Goal: Obtain resource: Download file/media

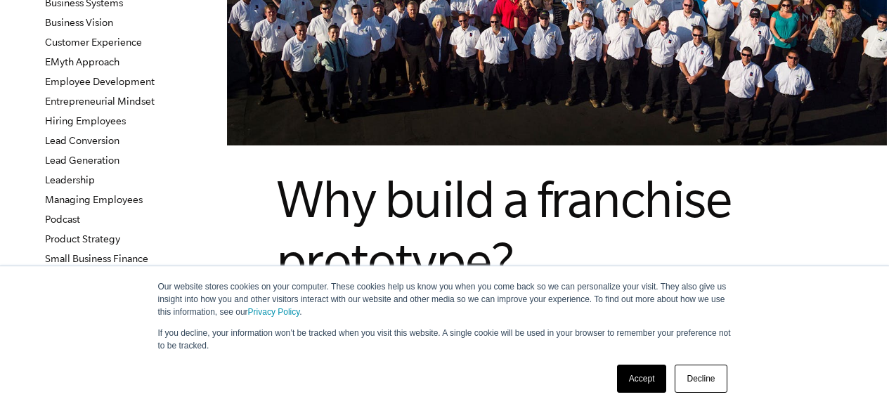
scroll to position [281, 0]
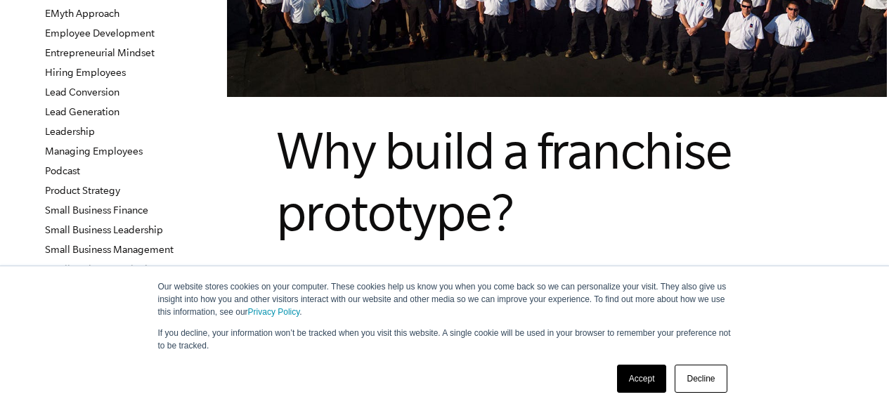
click at [634, 385] on link "Accept" at bounding box center [642, 379] width 50 height 28
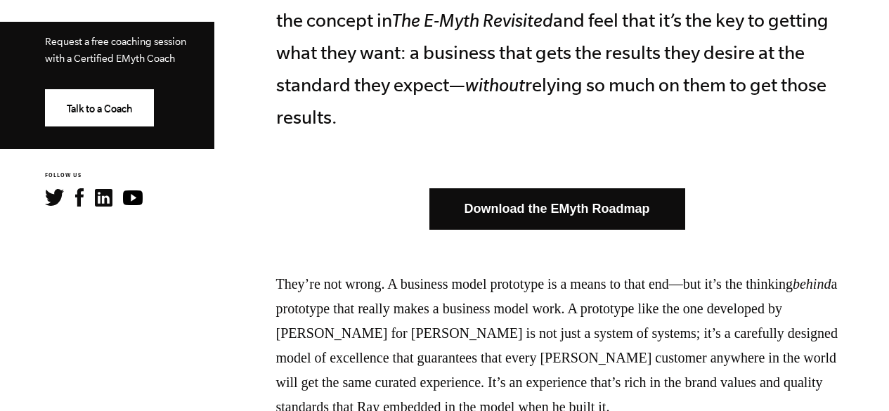
scroll to position [703, 0]
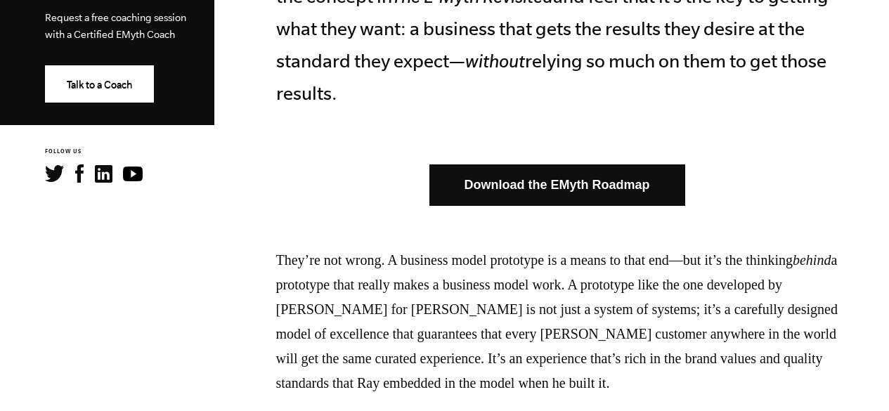
click at [597, 183] on link "Download the EMyth Roadmap" at bounding box center [557, 184] width 256 height 41
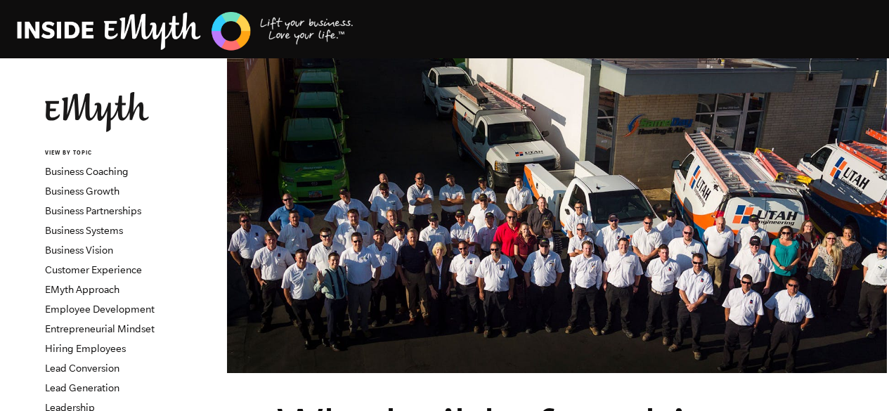
scroll to position [0, 0]
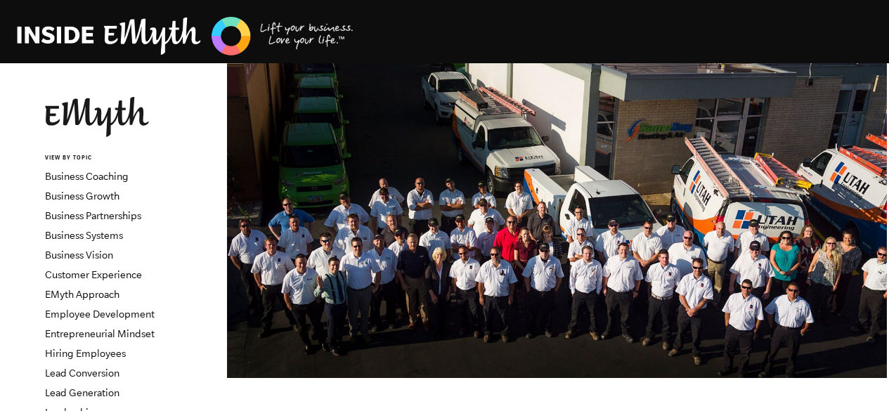
click at [117, 27] on img at bounding box center [185, 36] width 337 height 43
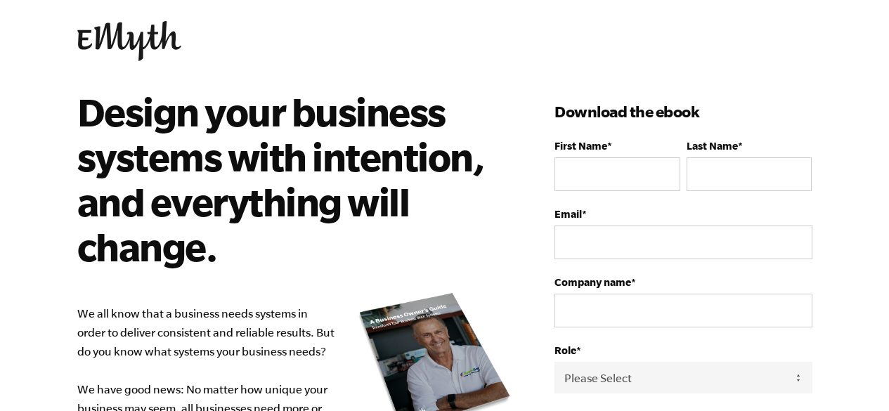
scroll to position [70, 0]
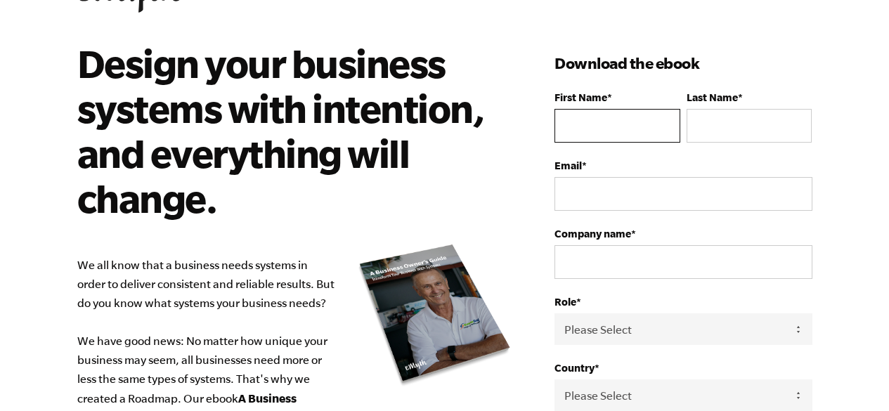
click at [614, 134] on input "First Name *" at bounding box center [616, 126] width 125 height 34
type input "Jose"
click at [736, 126] on input "Last Name *" at bounding box center [748, 126] width 125 height 34
type input "Checo"
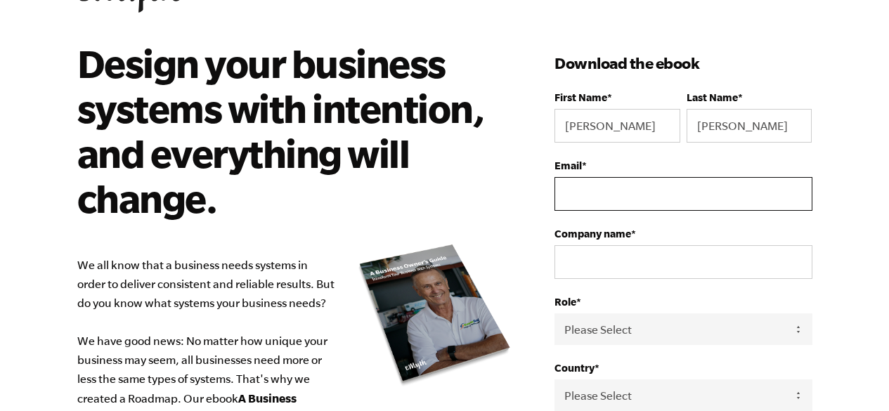
click at [689, 187] on input "Email *" at bounding box center [682, 194] width 257 height 34
type input "[PERSON_NAME][EMAIL_ADDRESS][PERSON_NAME][DOMAIN_NAME]"
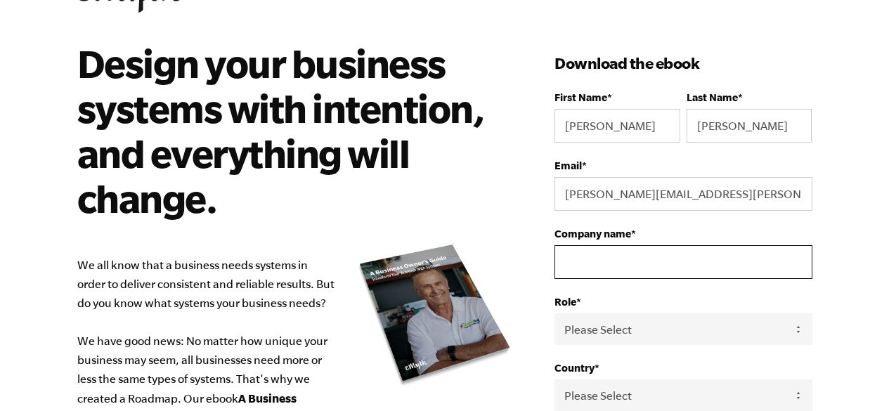
click at [668, 270] on input "Company name *" at bounding box center [682, 262] width 257 height 34
type input "Emprendemype"
click at [795, 333] on select "Please Select Owner Partner / Co-Owner Executive Employee / Other" at bounding box center [682, 329] width 257 height 32
select select "Owner"
click at [554, 314] on select "Please Select Owner Partner / Co-Owner Executive Employee / Other" at bounding box center [682, 329] width 257 height 32
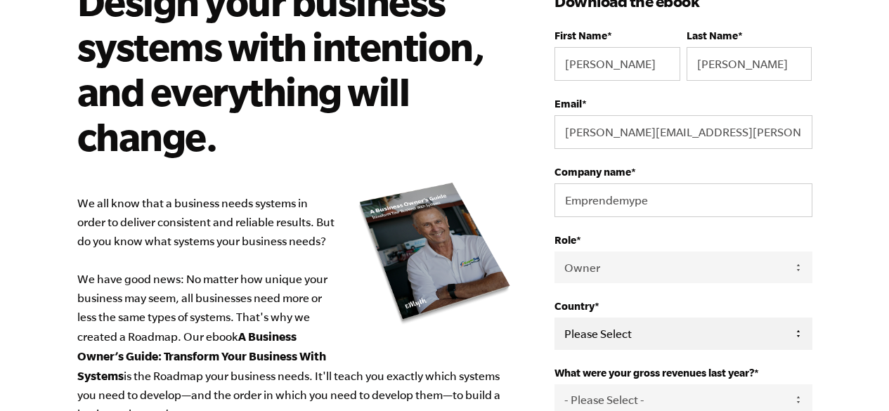
scroll to position [211, 0]
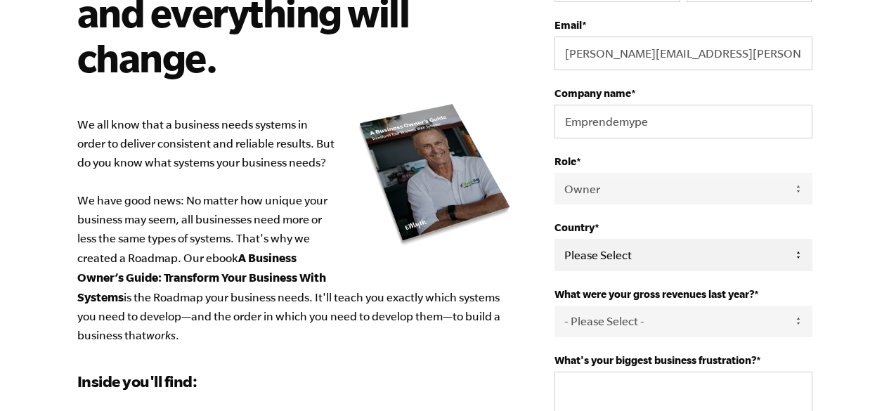
click at [757, 259] on select "Please Select United States Afghanistan Åland Islands Albania Algeria American …" at bounding box center [682, 255] width 257 height 32
click at [794, 255] on select "Please Select United States Afghanistan Åland Islands Albania Algeria American …" at bounding box center [682, 255] width 257 height 32
select select "Dominican Republic"
click at [554, 240] on select "Please Select United States Afghanistan Åland Islands Albania Algeria American …" at bounding box center [682, 255] width 257 height 32
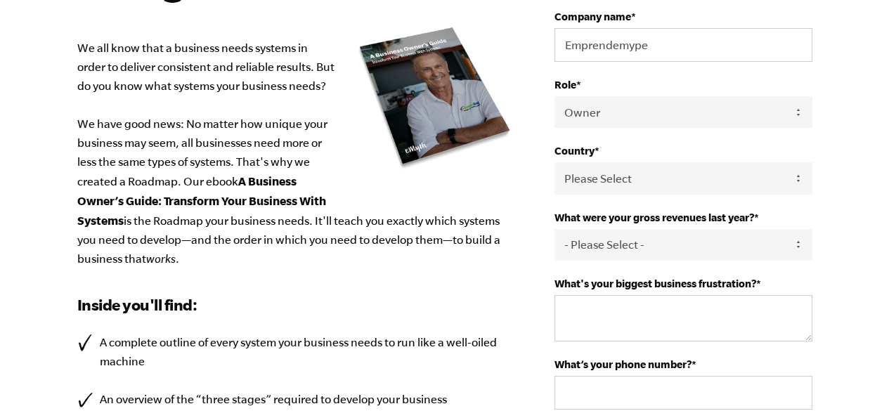
scroll to position [351, 0]
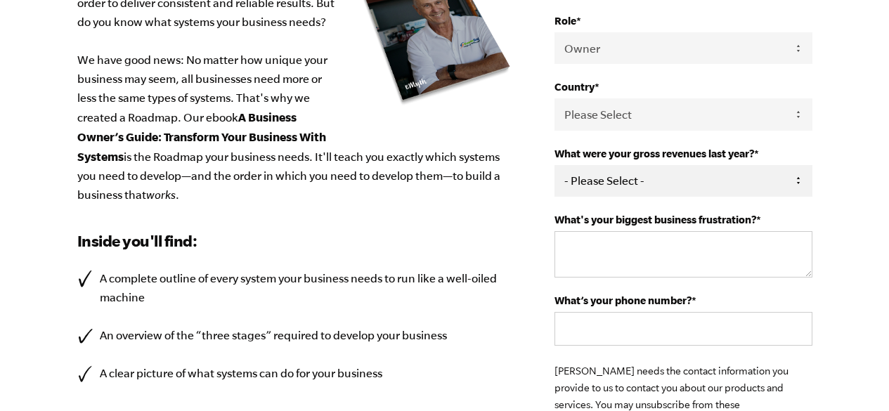
click at [796, 181] on select "- Please Select - 0-75K 76-150K 151-275K 276-500K 501-750K 751-1M 1-2.5M 2.5-5M…" at bounding box center [682, 181] width 257 height 32
select select "0-75K"
click at [554, 167] on select "- Please Select - 0-75K 76-150K 151-275K 276-500K 501-750K 751-1M 1-2.5M 2.5-5M…" at bounding box center [682, 181] width 257 height 32
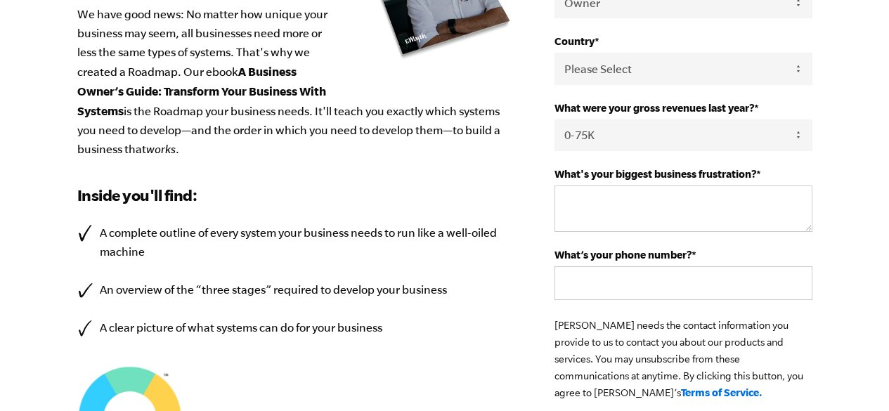
scroll to position [422, 0]
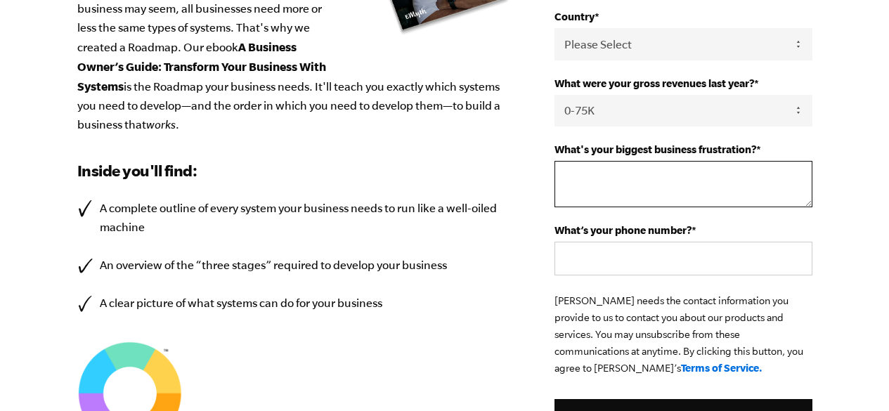
click at [755, 176] on textarea "What's your biggest business frustration? *" at bounding box center [682, 184] width 257 height 46
type textarea "Make my customers aware of their potential"
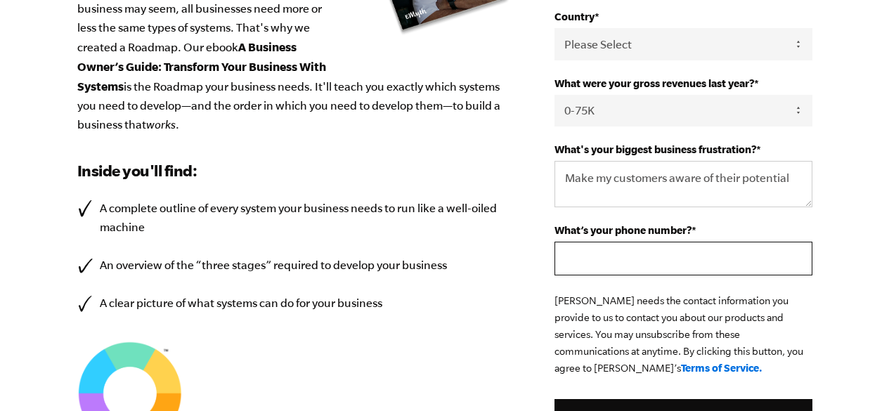
click at [783, 254] on input "What’s your phone number? *" at bounding box center [682, 259] width 257 height 34
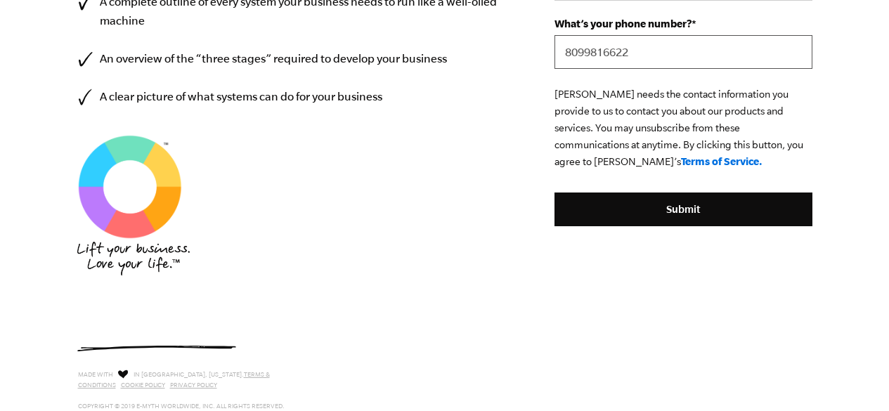
scroll to position [632, 0]
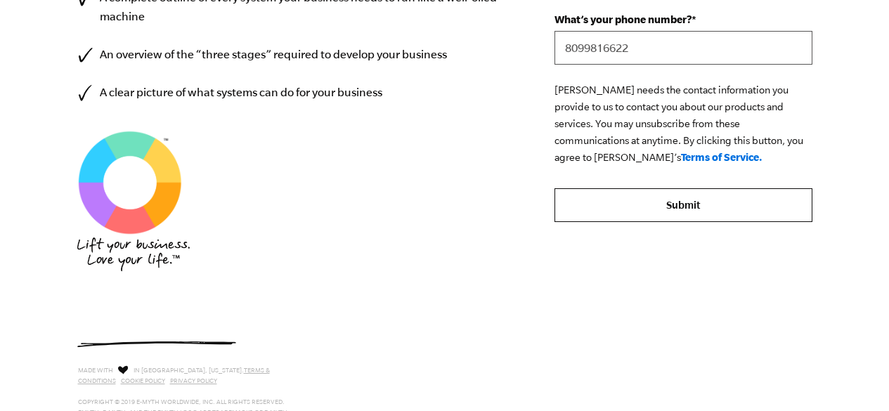
type input "8099816622"
click at [704, 207] on input "Submit" at bounding box center [682, 205] width 257 height 34
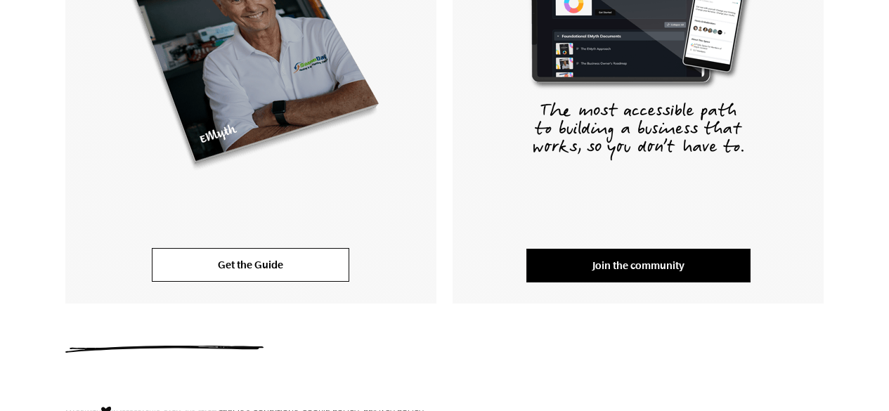
scroll to position [422, 0]
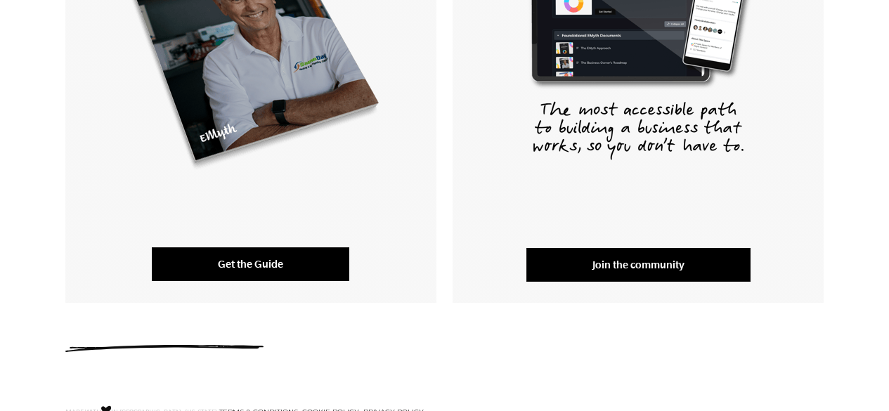
click at [293, 261] on link "Get the Guide" at bounding box center [250, 264] width 197 height 34
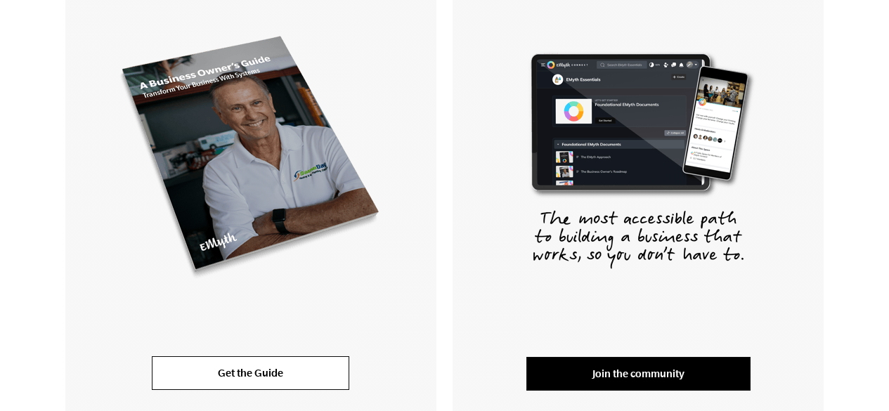
scroll to position [351, 0]
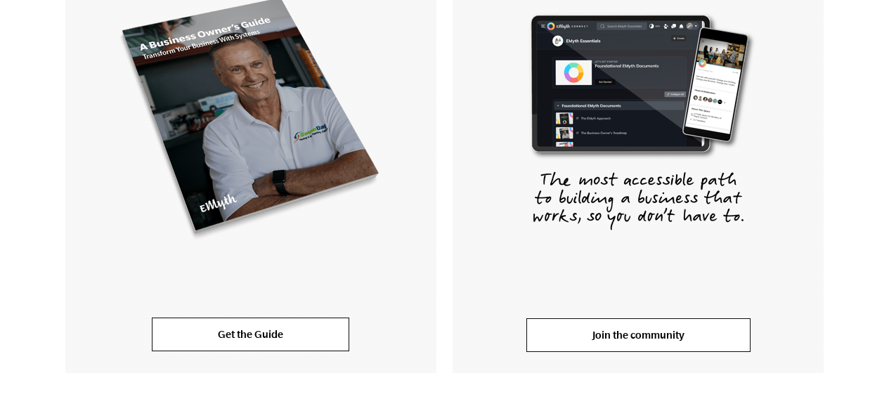
click at [664, 333] on link "Join the community" at bounding box center [638, 335] width 224 height 34
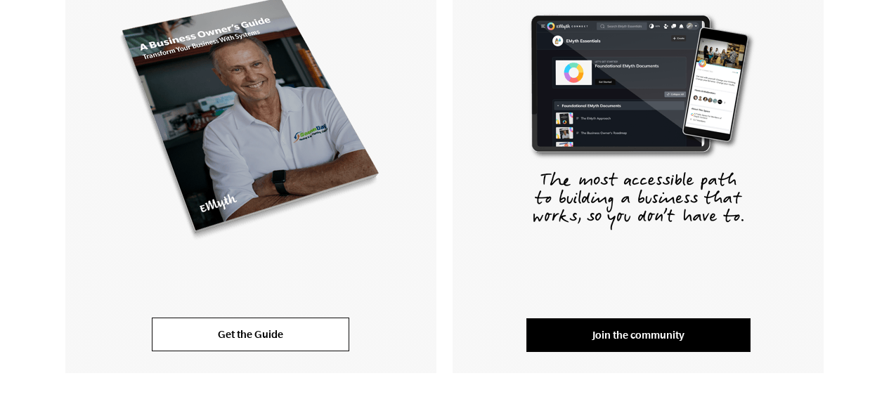
scroll to position [0, 0]
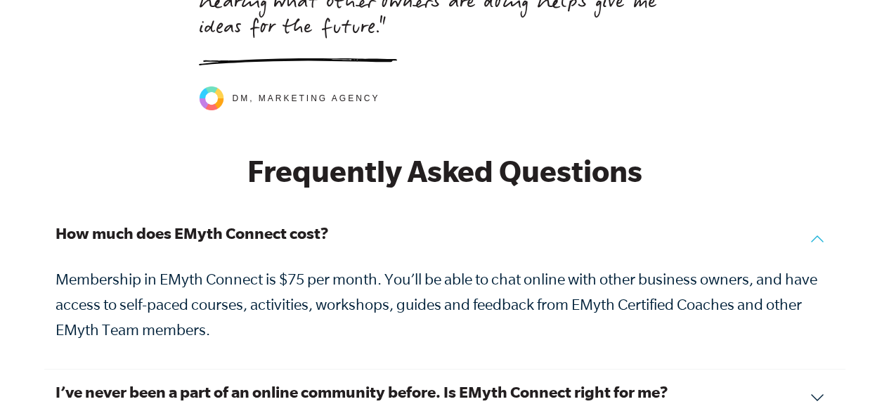
scroll to position [4989, 0]
